Goal: Information Seeking & Learning: Learn about a topic

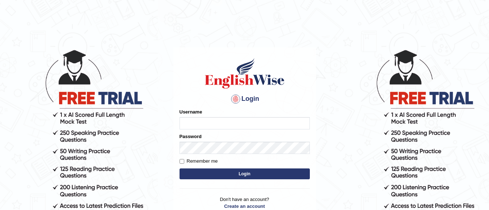
click at [245, 125] on input "Username" at bounding box center [244, 123] width 130 height 12
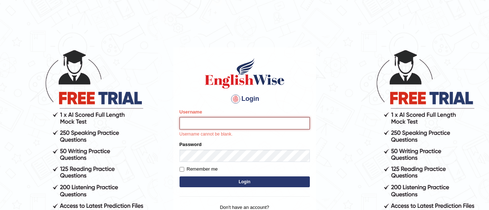
type input "Lovely_sidhu10"
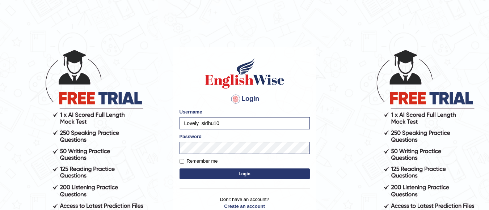
click at [239, 171] on button "Login" at bounding box center [244, 174] width 130 height 11
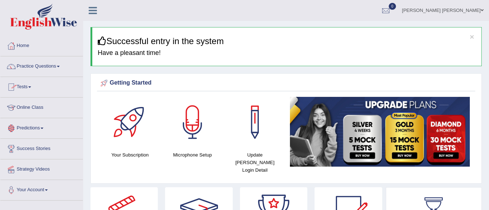
click at [40, 92] on link "Tests" at bounding box center [41, 86] width 82 height 18
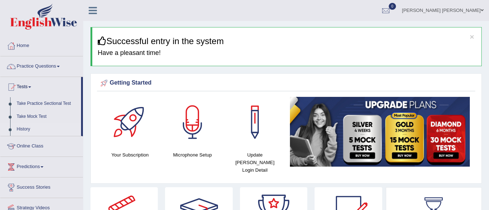
click at [31, 128] on link "History" at bounding box center [47, 129] width 68 height 13
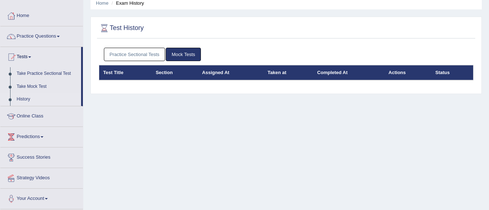
scroll to position [31, 0]
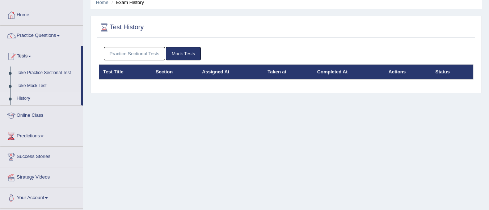
click at [24, 94] on link "History" at bounding box center [47, 98] width 68 height 13
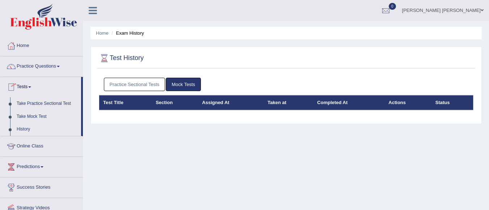
click at [32, 115] on link "Take Mock Test" at bounding box center [47, 116] width 68 height 13
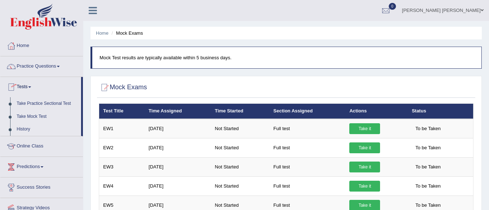
click at [22, 129] on link "History" at bounding box center [47, 129] width 68 height 13
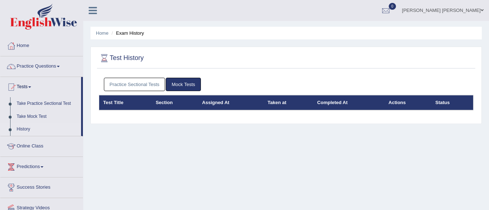
click at [153, 80] on link "Practice Sectional Tests" at bounding box center [134, 84] width 61 height 13
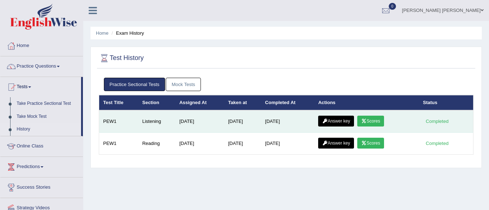
click at [374, 118] on link "Scores" at bounding box center [370, 121] width 27 height 11
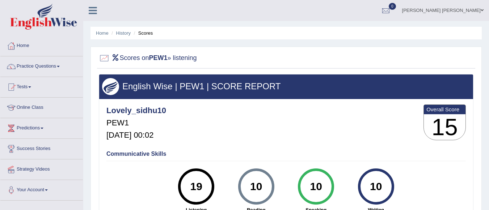
click at [103, 29] on ul "Home History Scores" at bounding box center [285, 33] width 391 height 13
click at [123, 32] on link "History" at bounding box center [123, 32] width 14 height 5
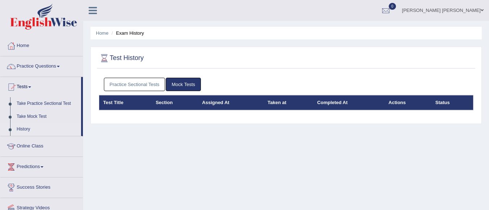
click at [136, 80] on link "Practice Sectional Tests" at bounding box center [134, 84] width 61 height 13
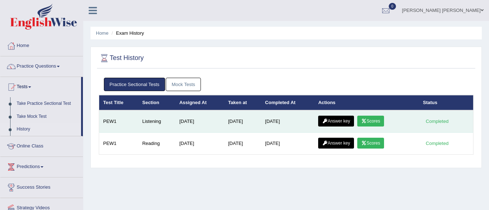
click at [345, 121] on link "Answer key" at bounding box center [336, 121] width 36 height 11
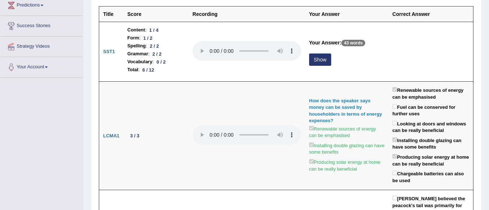
scroll to position [118, 0]
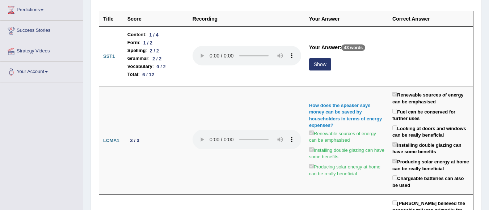
drag, startPoint x: 491, startPoint y: 18, endPoint x: 493, endPoint y: 28, distance: 9.6
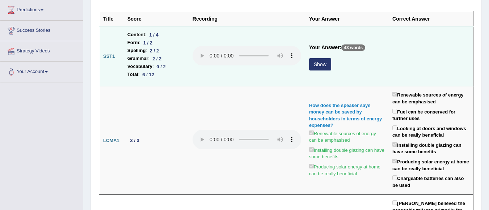
click at [316, 66] on button "Show" at bounding box center [320, 64] width 22 height 12
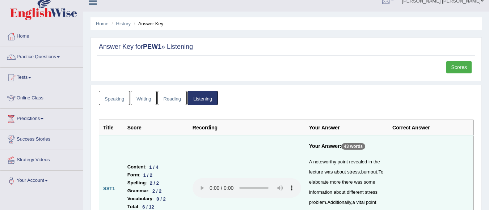
scroll to position [0, 0]
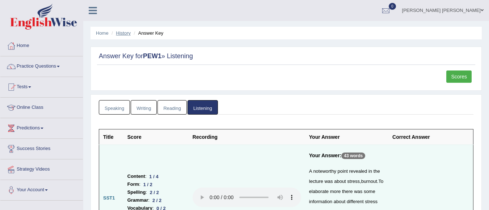
click at [122, 35] on link "History" at bounding box center [123, 32] width 14 height 5
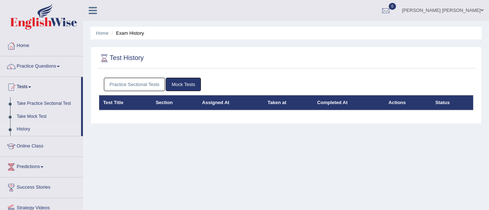
click at [144, 81] on link "Practice Sectional Tests" at bounding box center [134, 84] width 61 height 13
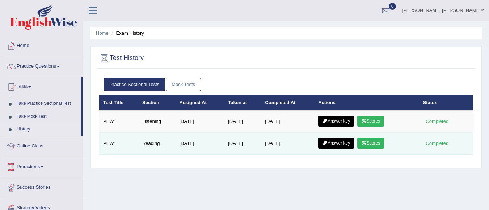
click at [373, 144] on link "Scores" at bounding box center [370, 143] width 27 height 11
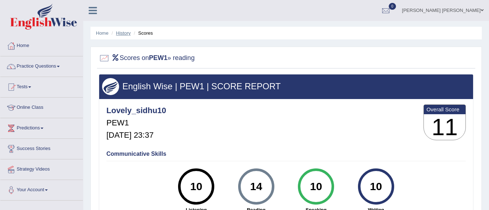
click at [123, 33] on link "History" at bounding box center [123, 32] width 14 height 5
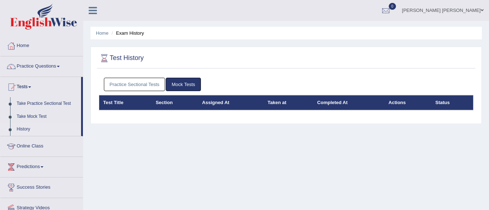
click at [139, 81] on link "Practice Sectional Tests" at bounding box center [134, 84] width 61 height 13
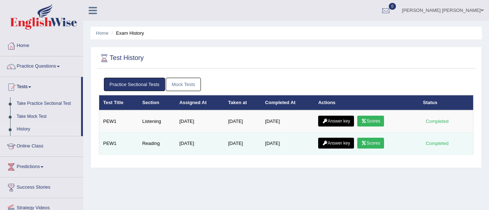
click at [342, 141] on link "Answer key" at bounding box center [336, 143] width 36 height 11
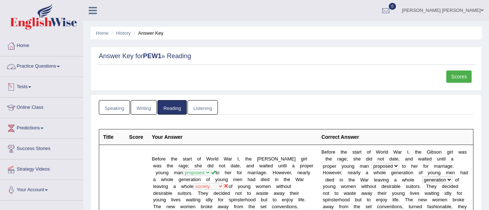
click at [44, 65] on link "Practice Questions" at bounding box center [41, 65] width 82 height 18
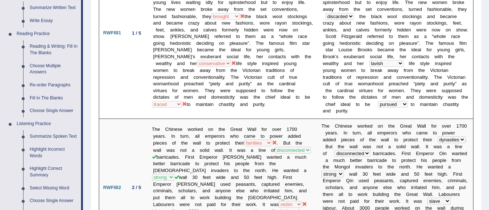
scroll to position [200, 0]
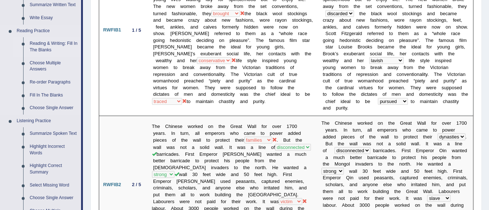
click at [45, 44] on link "Reading & Writing: Fill In The Blanks" at bounding box center [53, 46] width 55 height 19
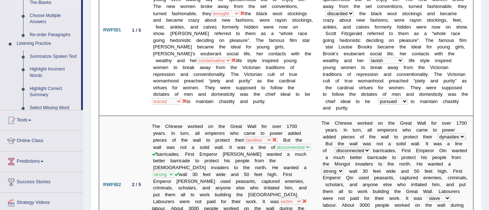
scroll to position [154, 0]
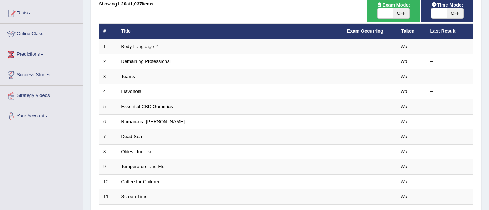
scroll to position [75, 0]
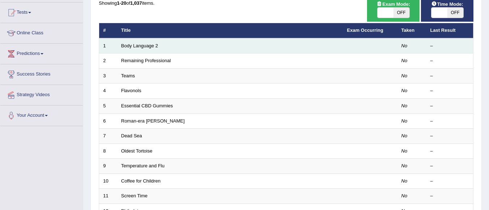
click at [208, 43] on td "Body Language 2" at bounding box center [230, 45] width 226 height 15
click at [147, 45] on link "Body Language 2" at bounding box center [139, 45] width 37 height 5
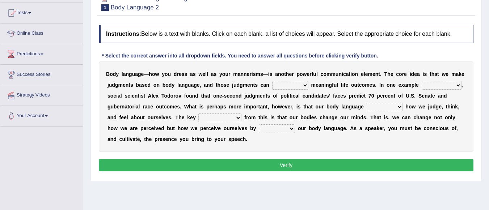
scroll to position [75, 0]
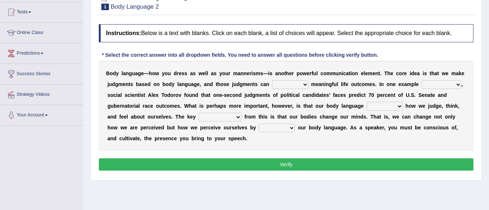
click at [304, 84] on select "predict preserve prevent prepare" at bounding box center [290, 84] width 36 height 9
select select "predict"
click at [272, 80] on select "predict preserve prevent prepare" at bounding box center [290, 84] width 36 height 9
click at [461, 84] on b "," at bounding box center [461, 84] width 1 height 6
click at [455, 84] on select "citing having cited to be cited cited" at bounding box center [441, 84] width 40 height 9
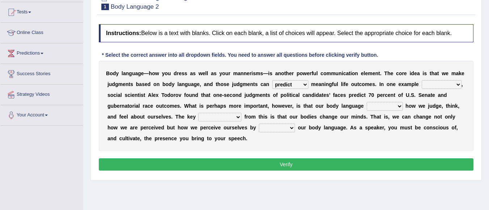
select select "cited"
click at [421, 80] on select "citing having cited to be cited cited" at bounding box center [441, 84] width 40 height 9
click at [401, 107] on select "refrains reflects refers refreshes" at bounding box center [384, 106] width 36 height 9
select select "reflects"
click at [366, 102] on select "refrains reflects refers refreshes" at bounding box center [384, 106] width 36 height 9
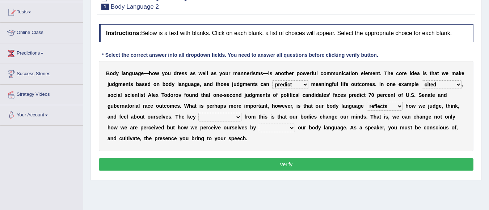
click at [238, 118] on select "drawback breakthrough takeaway takeoff" at bounding box center [219, 117] width 43 height 9
select select "drawback"
click at [198, 113] on select "drawback breakthrough takeaway takeoff" at bounding box center [219, 117] width 43 height 9
click at [292, 128] on select "enacting enabling making managing" at bounding box center [277, 128] width 36 height 9
select select "making"
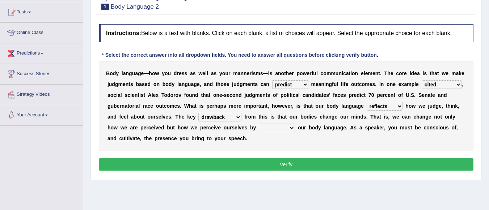
click at [259, 124] on select "enacting enabling making managing" at bounding box center [277, 128] width 36 height 9
click at [274, 161] on button "Verify" at bounding box center [286, 164] width 374 height 12
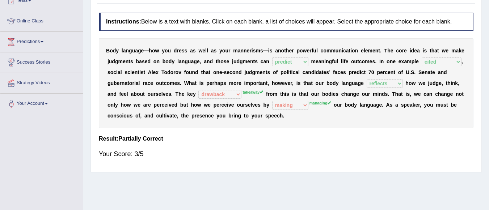
scroll to position [88, 0]
